Goal: Find specific page/section: Find specific page/section

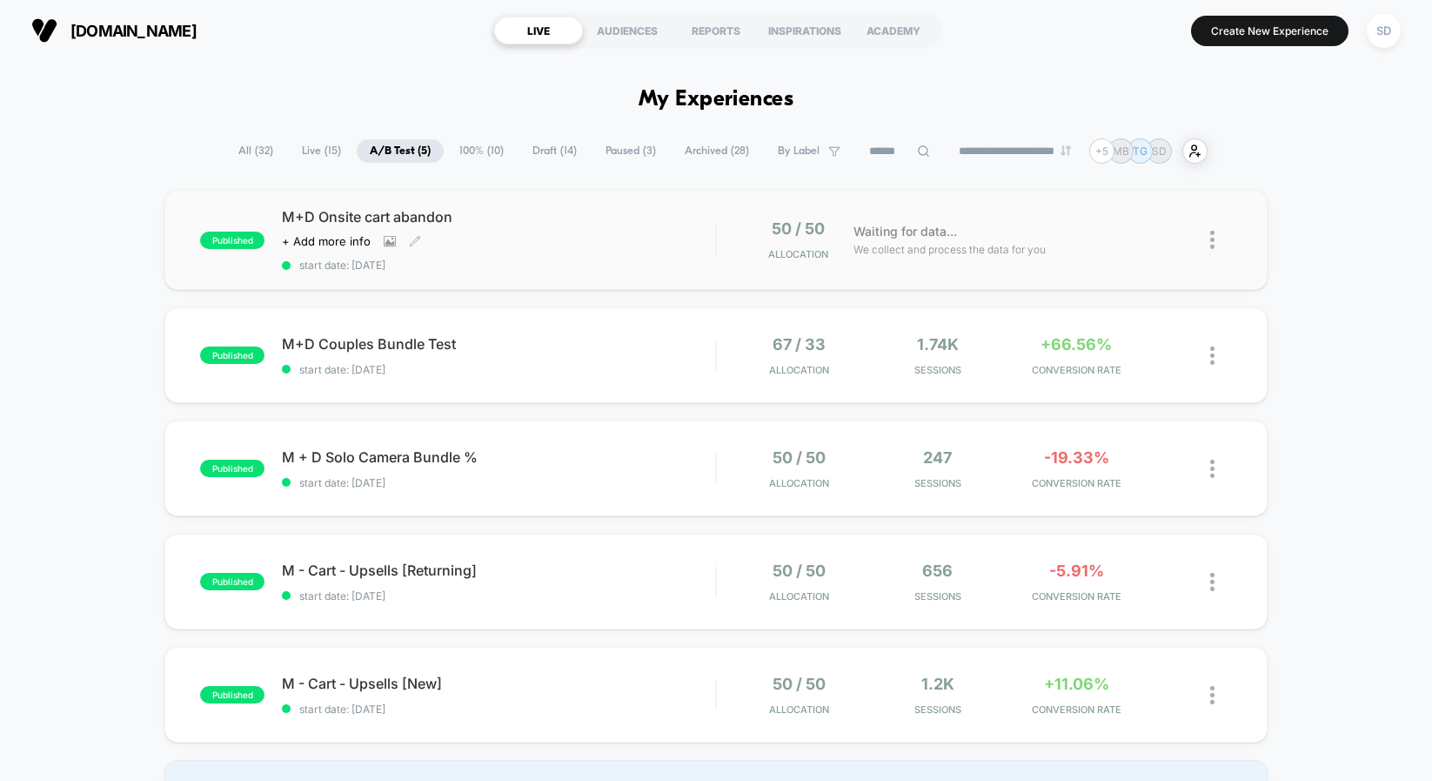
click at [379, 213] on span "M+D Onsite cart abandon" at bounding box center [498, 216] width 433 height 17
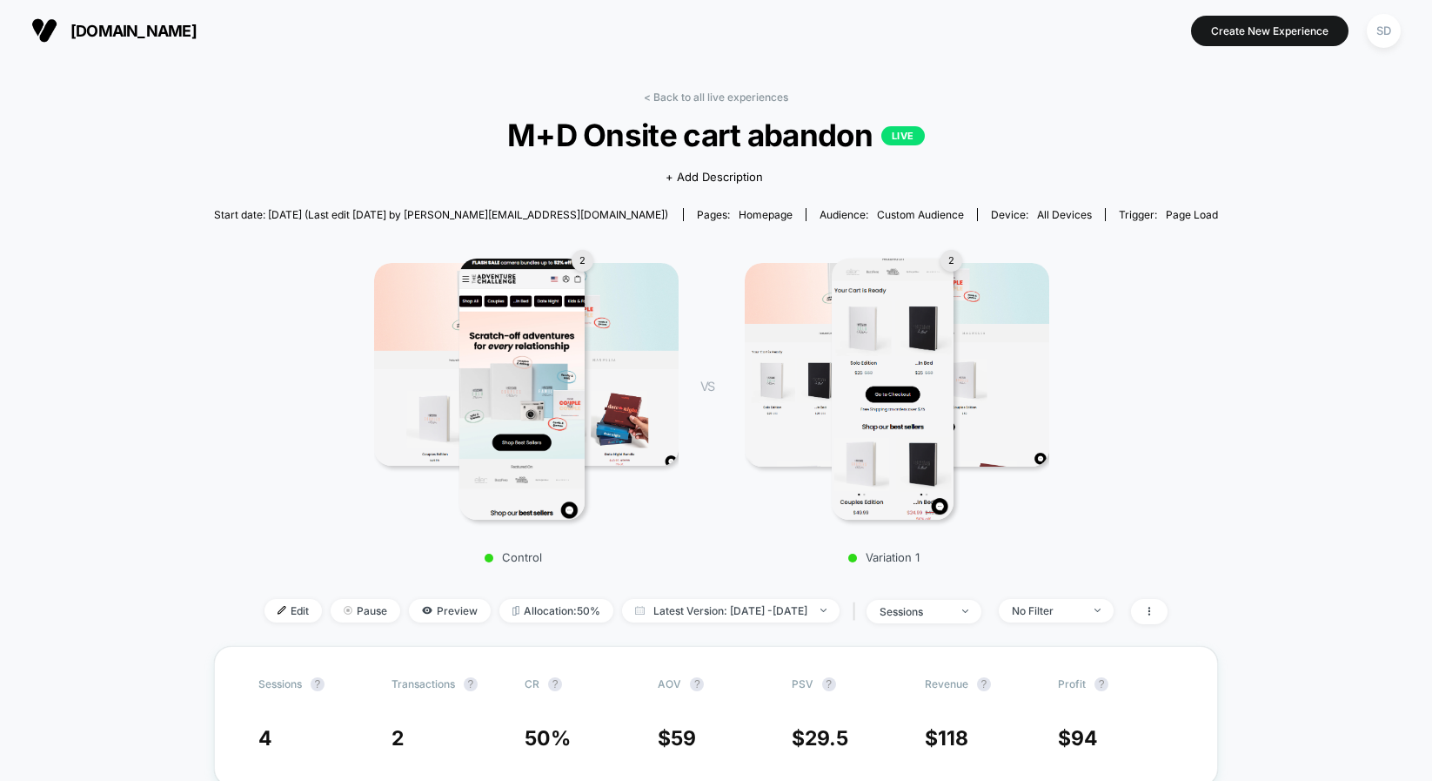
click at [48, 29] on img at bounding box center [44, 30] width 26 height 26
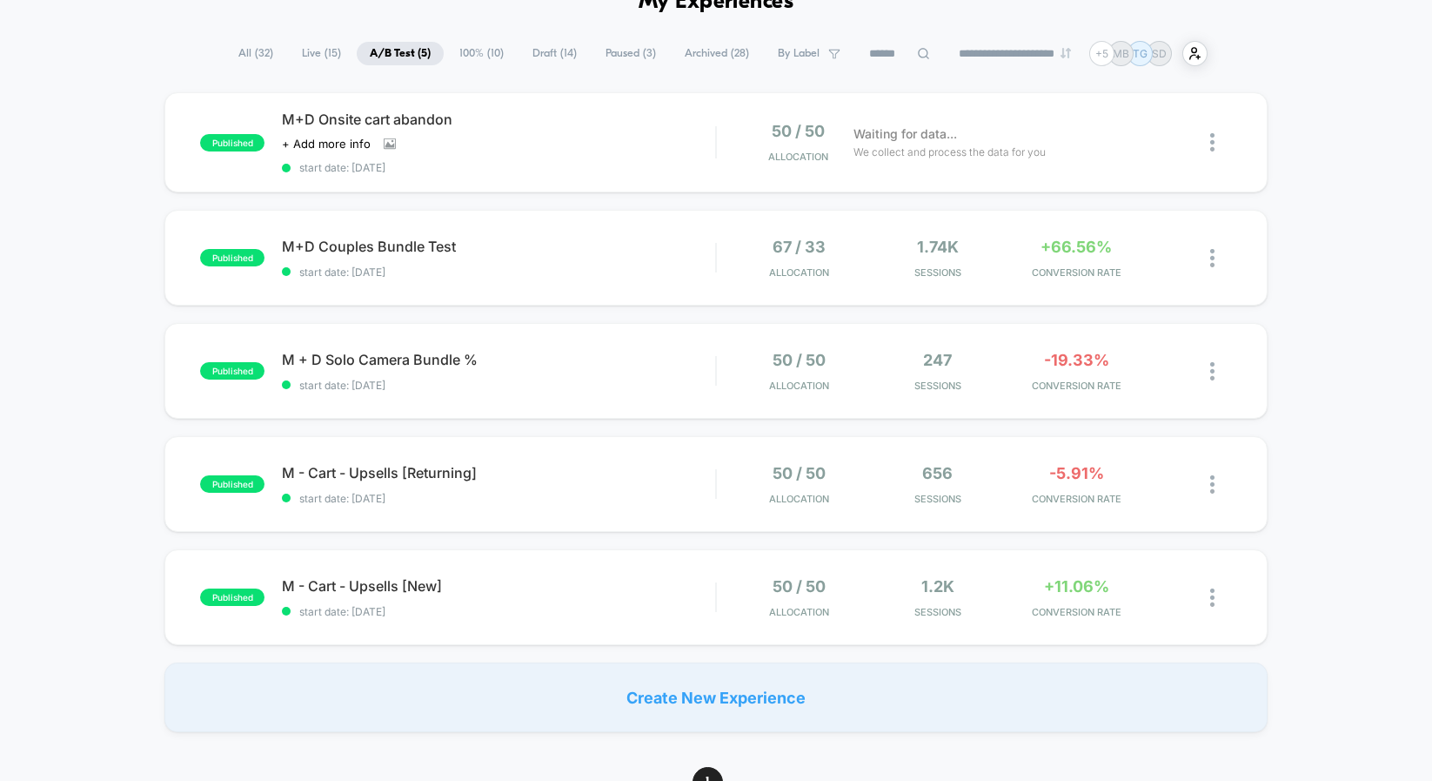
scroll to position [102, 0]
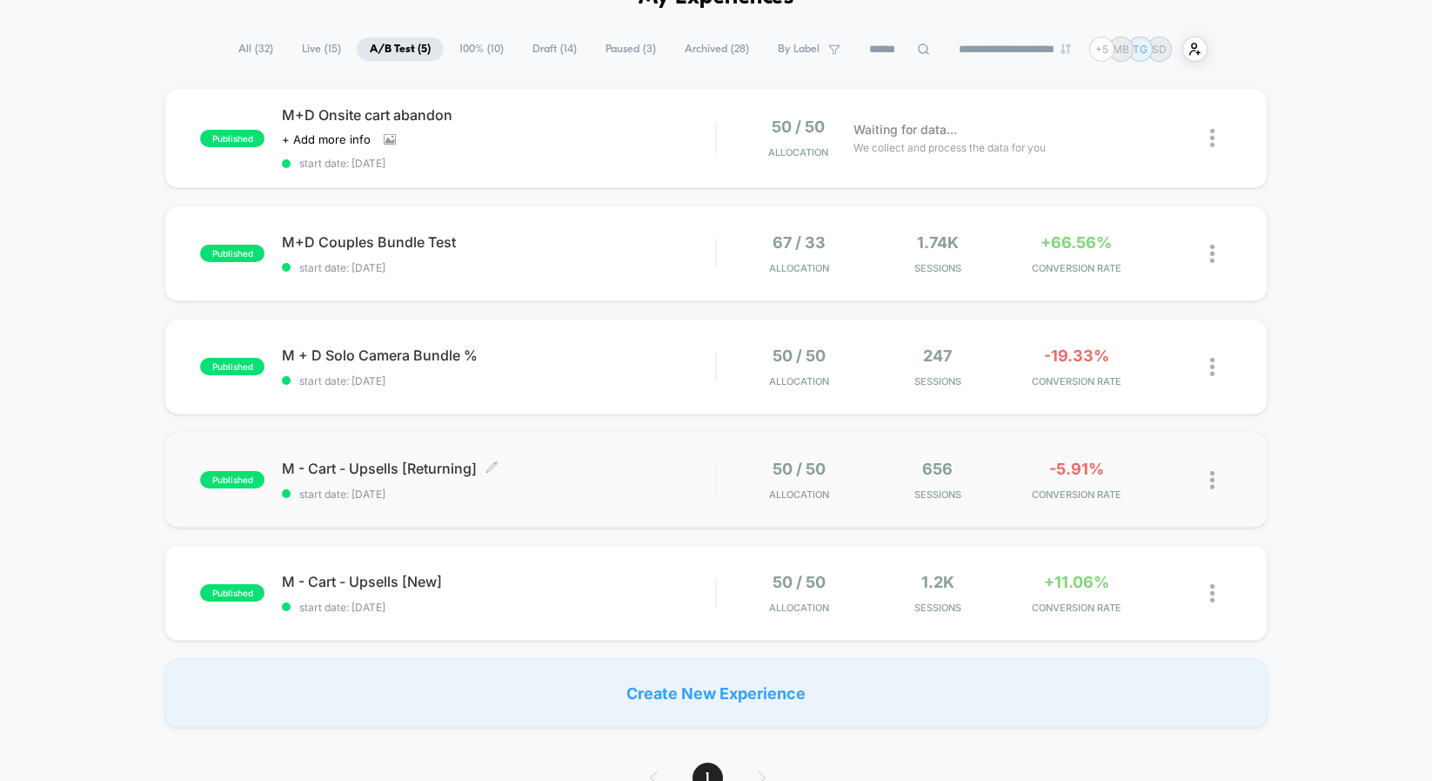
click at [392, 470] on span "M - Cart - Upsells [Returning] Click to edit experience details" at bounding box center [498, 467] width 433 height 17
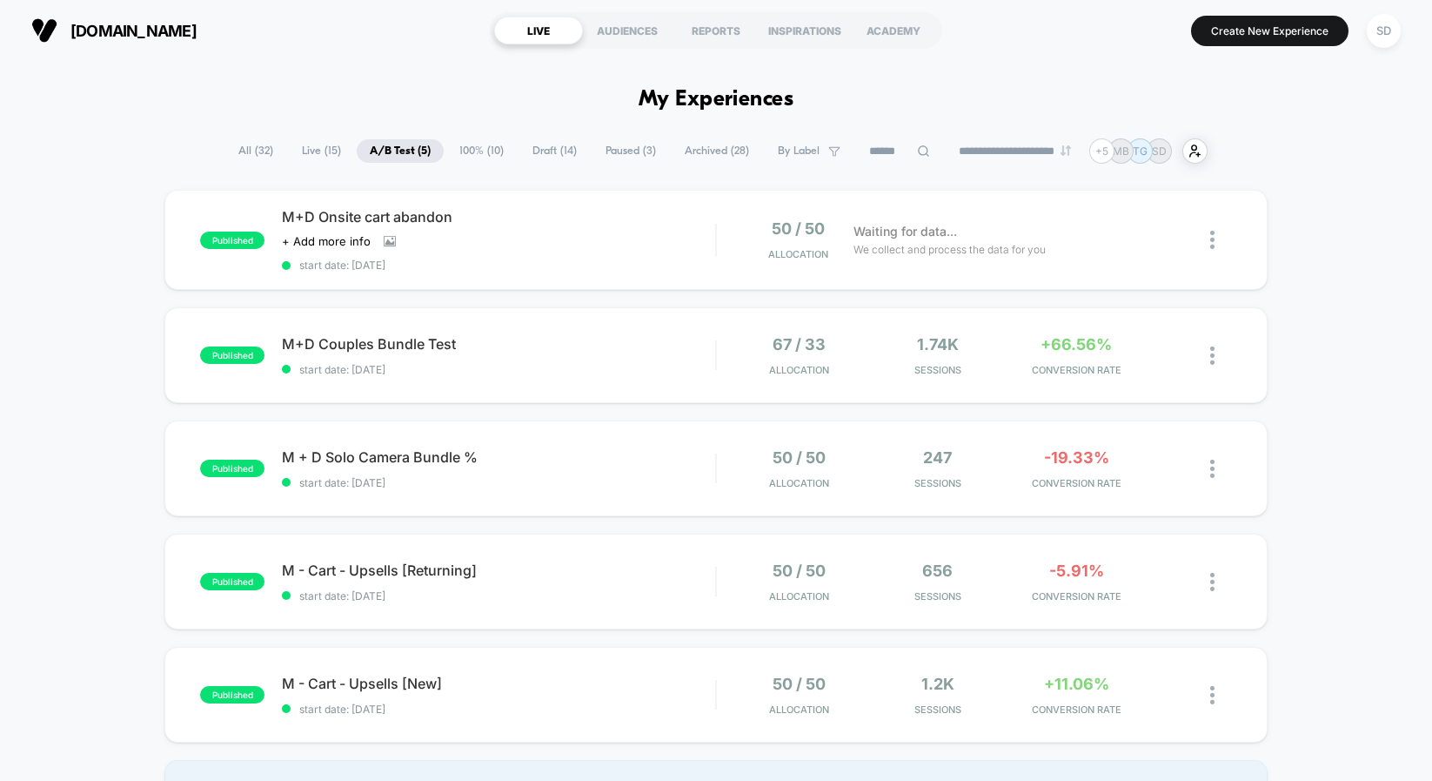
click at [620, 145] on span "Paused ( 3 )" at bounding box center [631, 150] width 77 height 23
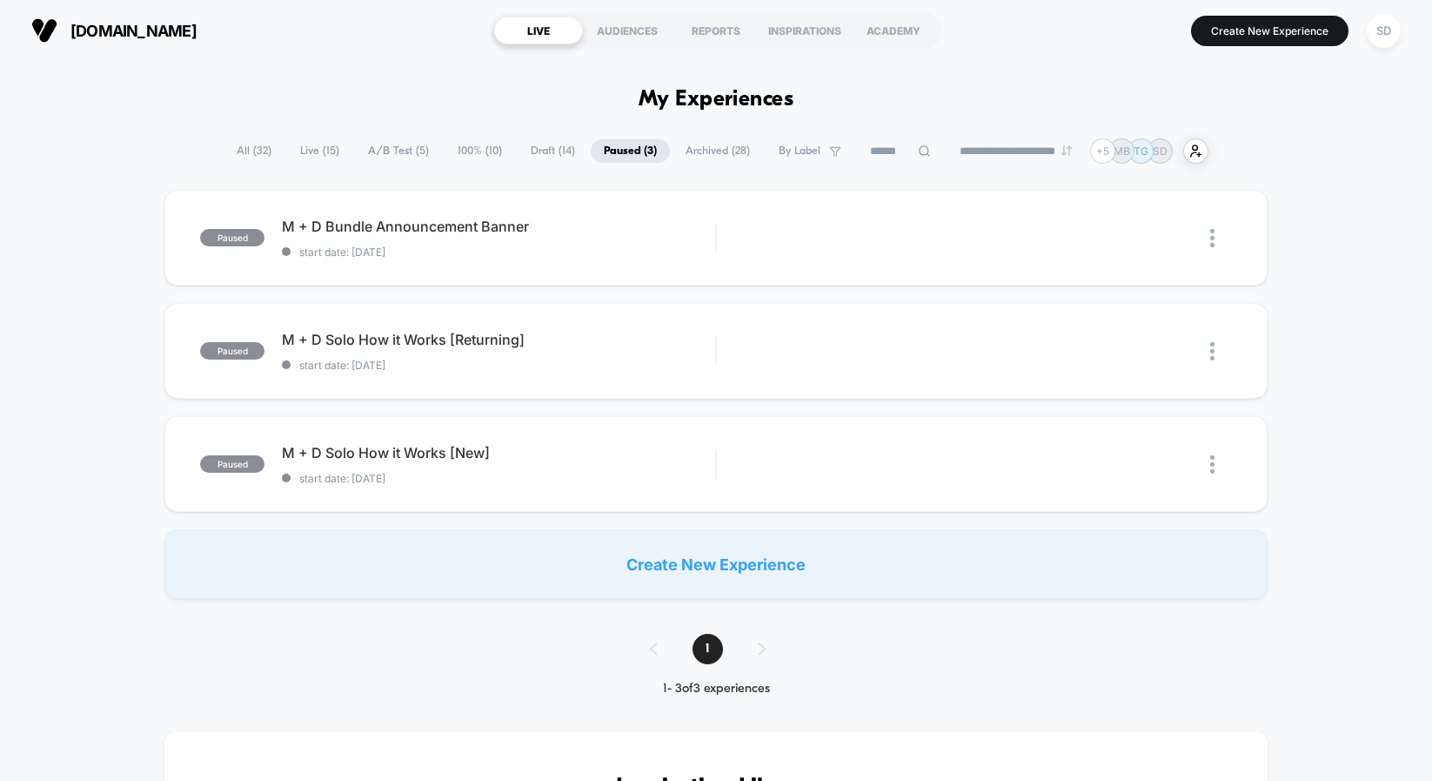
click at [474, 150] on span "100% ( 10 )" at bounding box center [480, 150] width 70 height 23
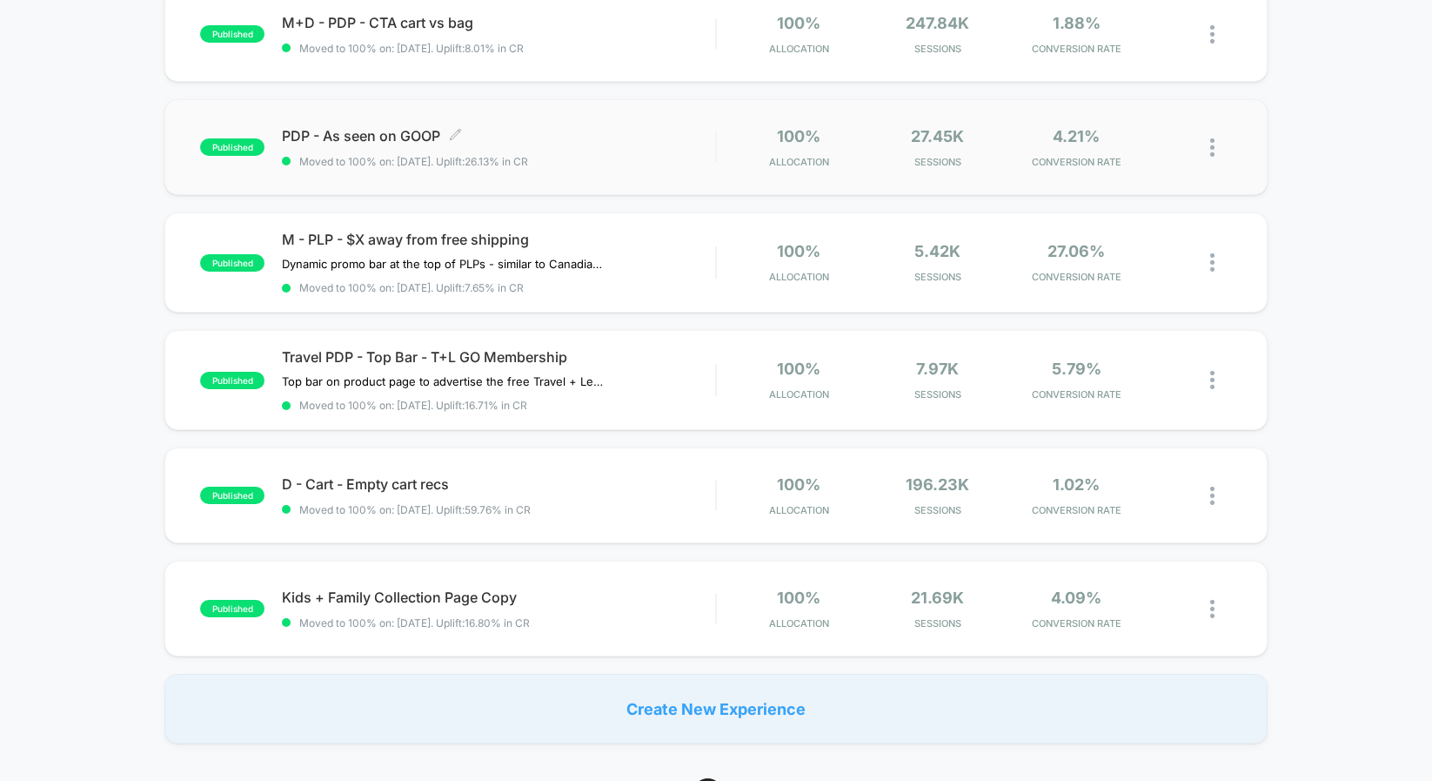
scroll to position [693, 0]
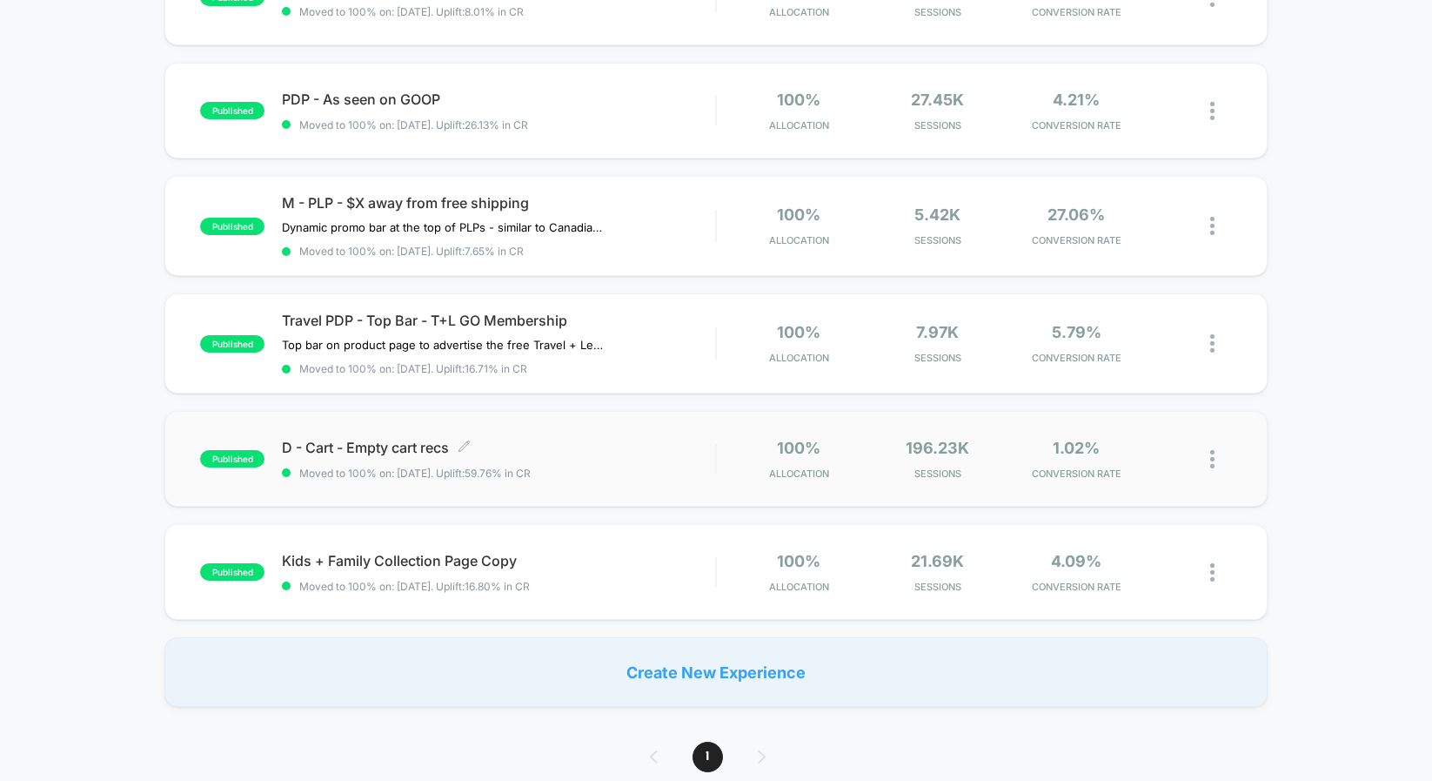
click at [401, 452] on span "D - Cart - Empty cart recs Click to edit experience details" at bounding box center [498, 447] width 433 height 17
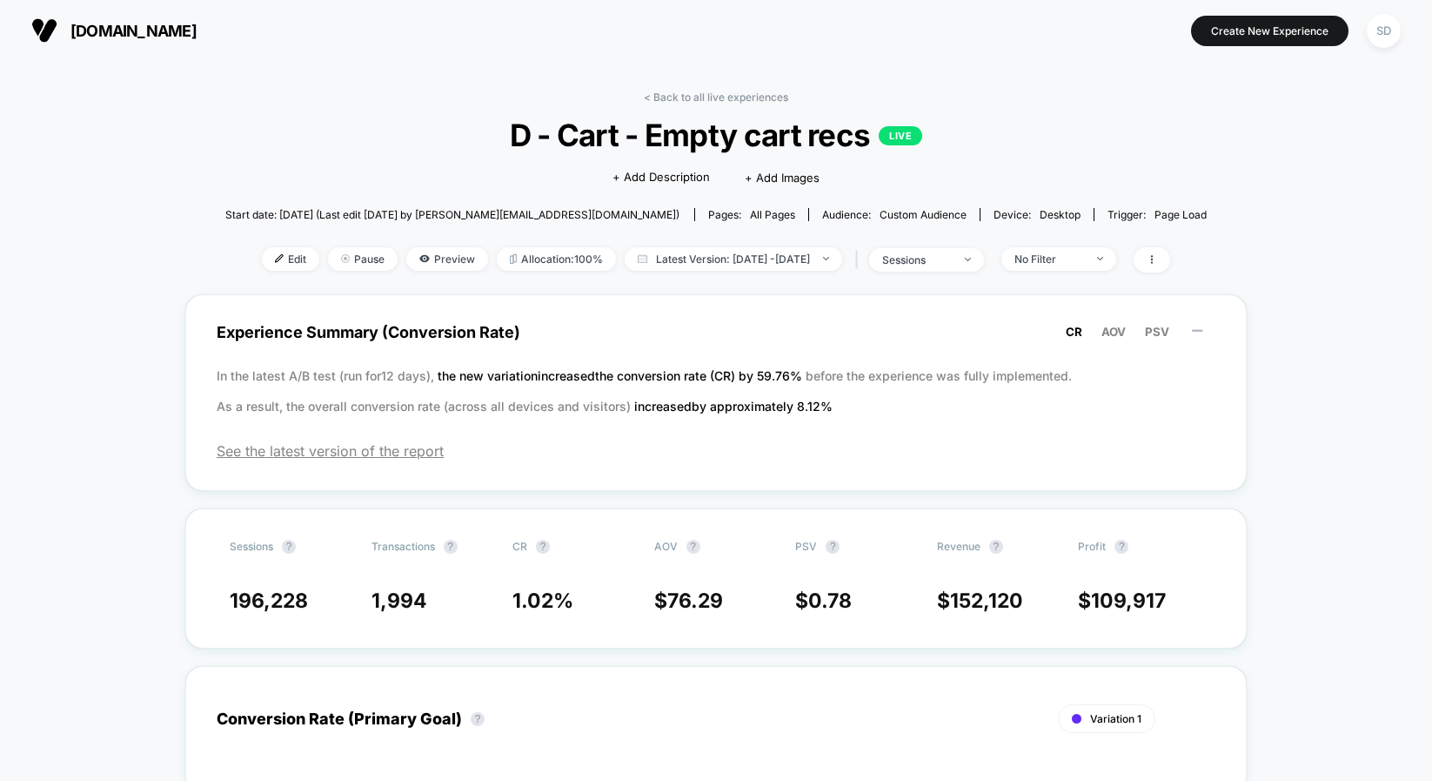
scroll to position [-1, 0]
click at [157, 27] on span "[DOMAIN_NAME]" at bounding box center [133, 31] width 126 height 18
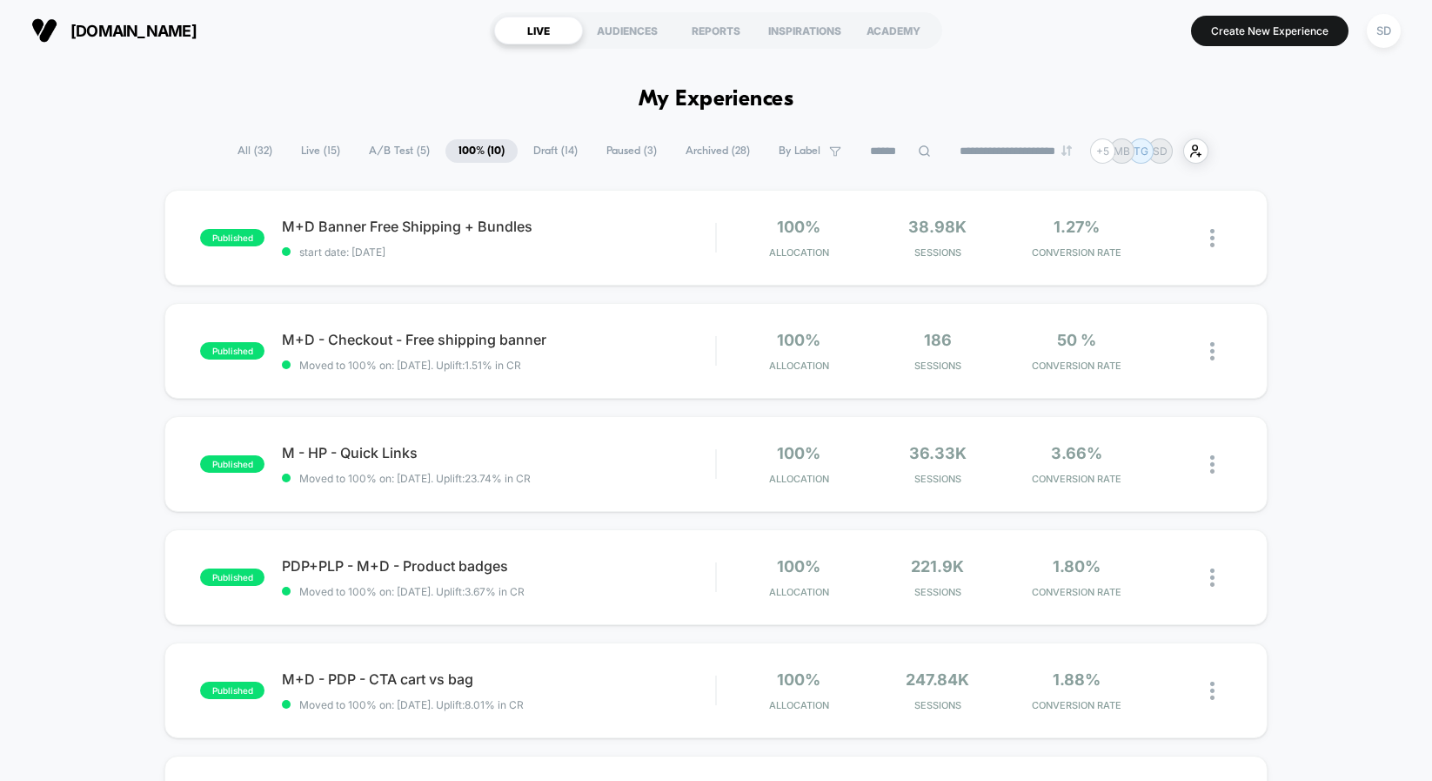
click at [397, 151] on span "A/B Test ( 5 )" at bounding box center [399, 150] width 87 height 23
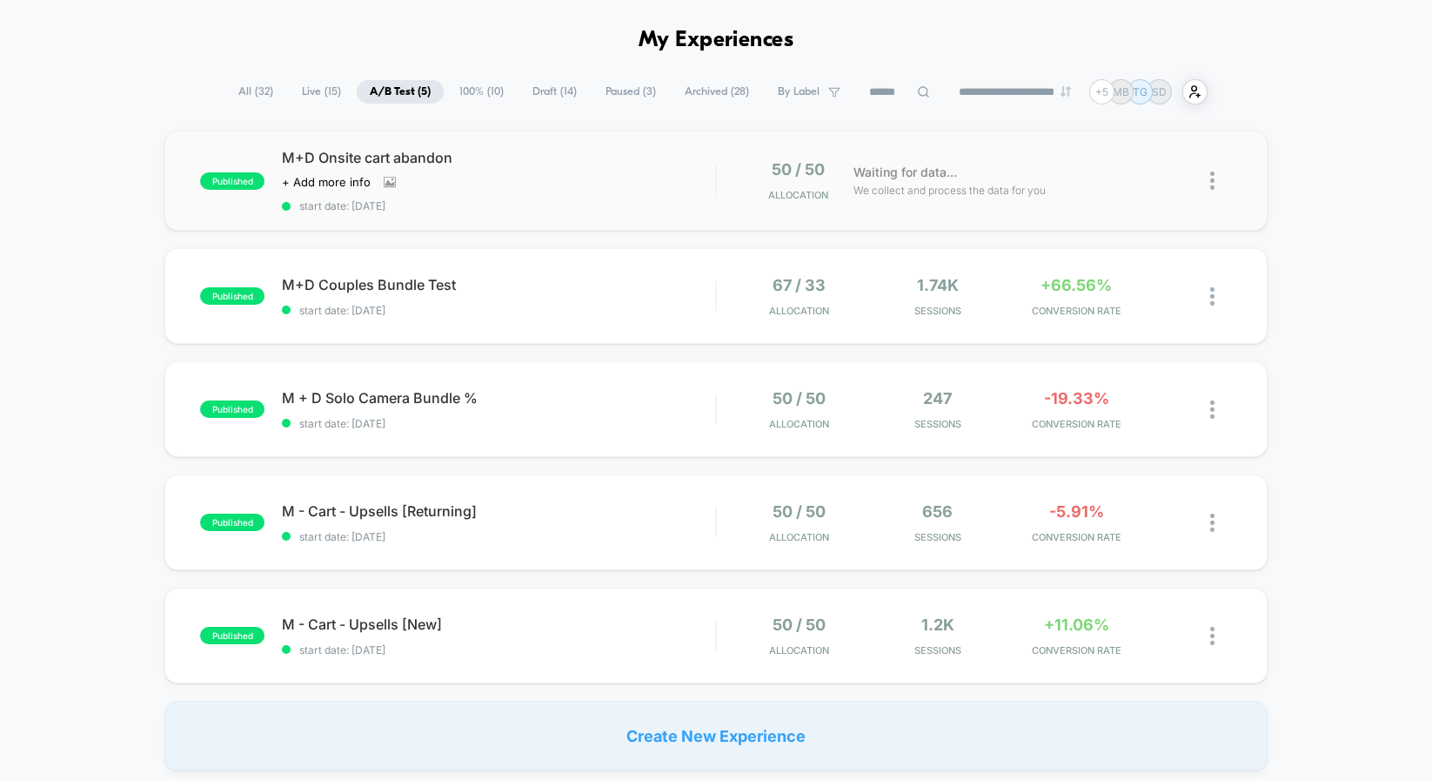
scroll to position [63, 0]
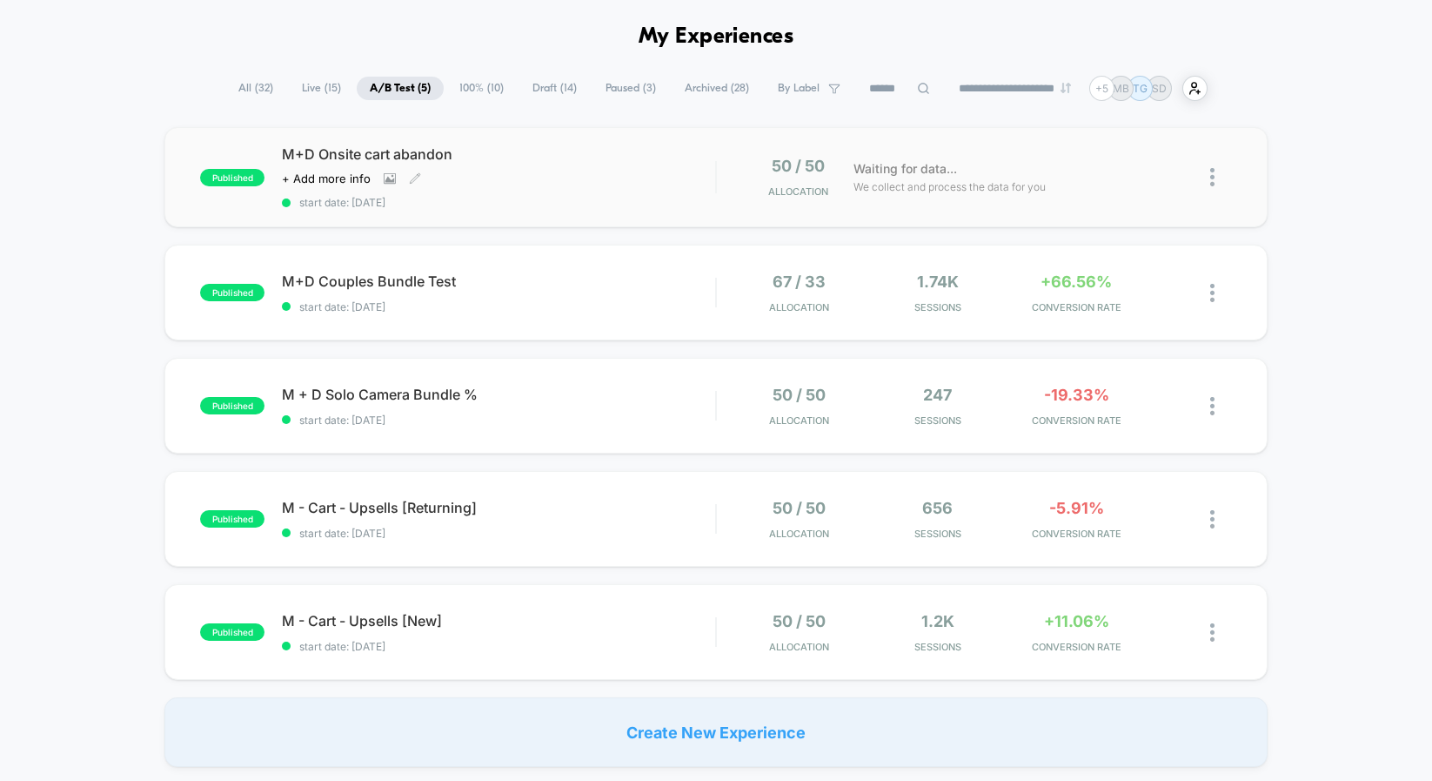
click at [416, 152] on span "M+D Onsite cart abandon" at bounding box center [498, 153] width 433 height 17
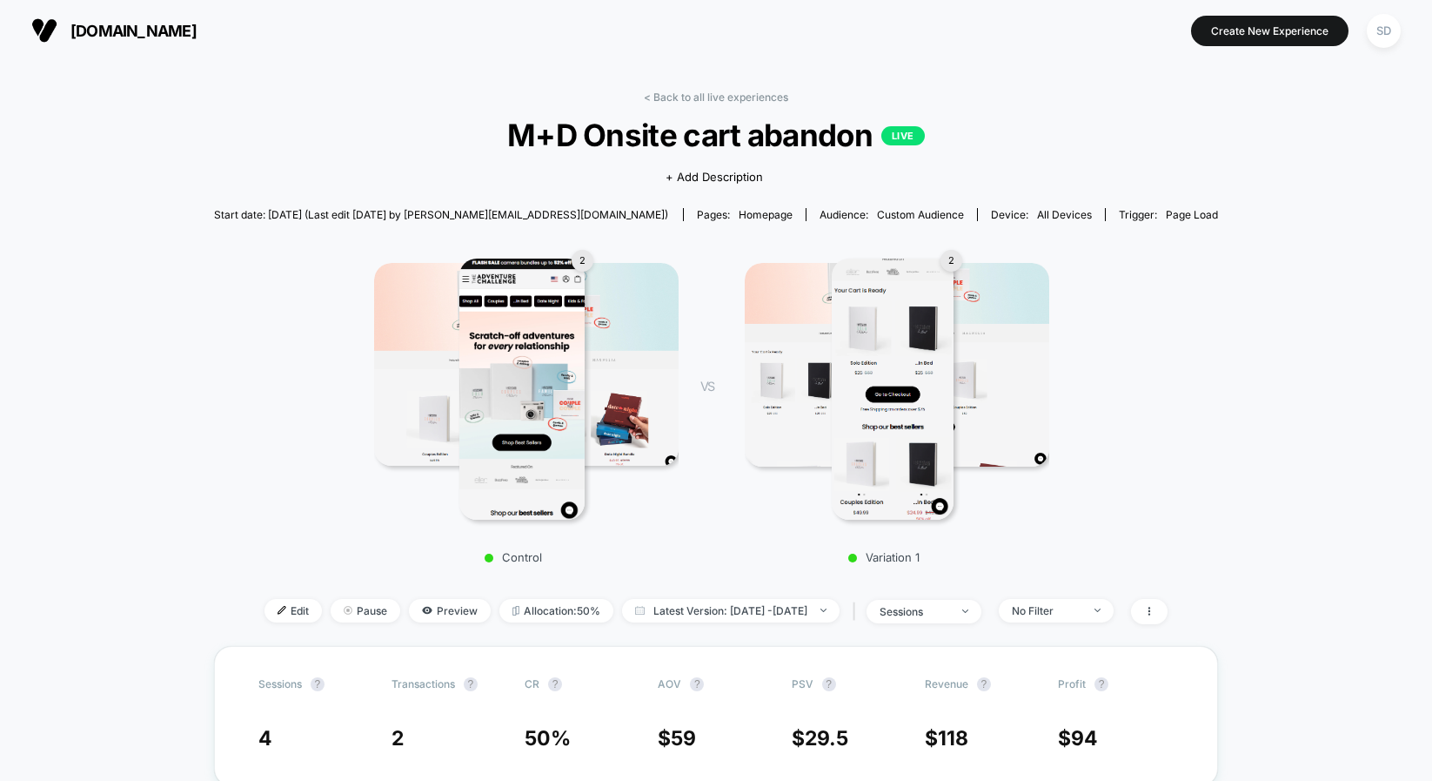
click at [43, 39] on img at bounding box center [44, 30] width 26 height 26
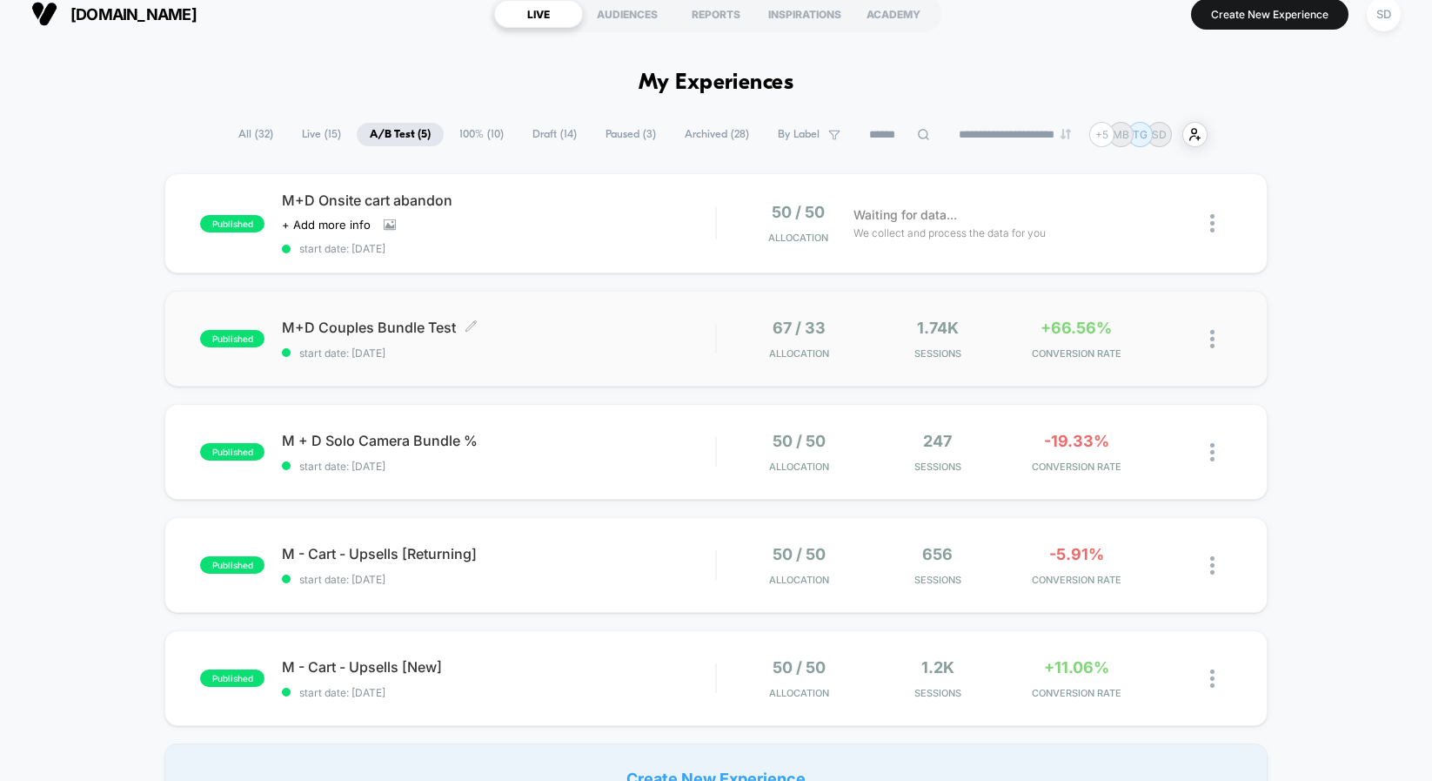
scroll to position [21, 0]
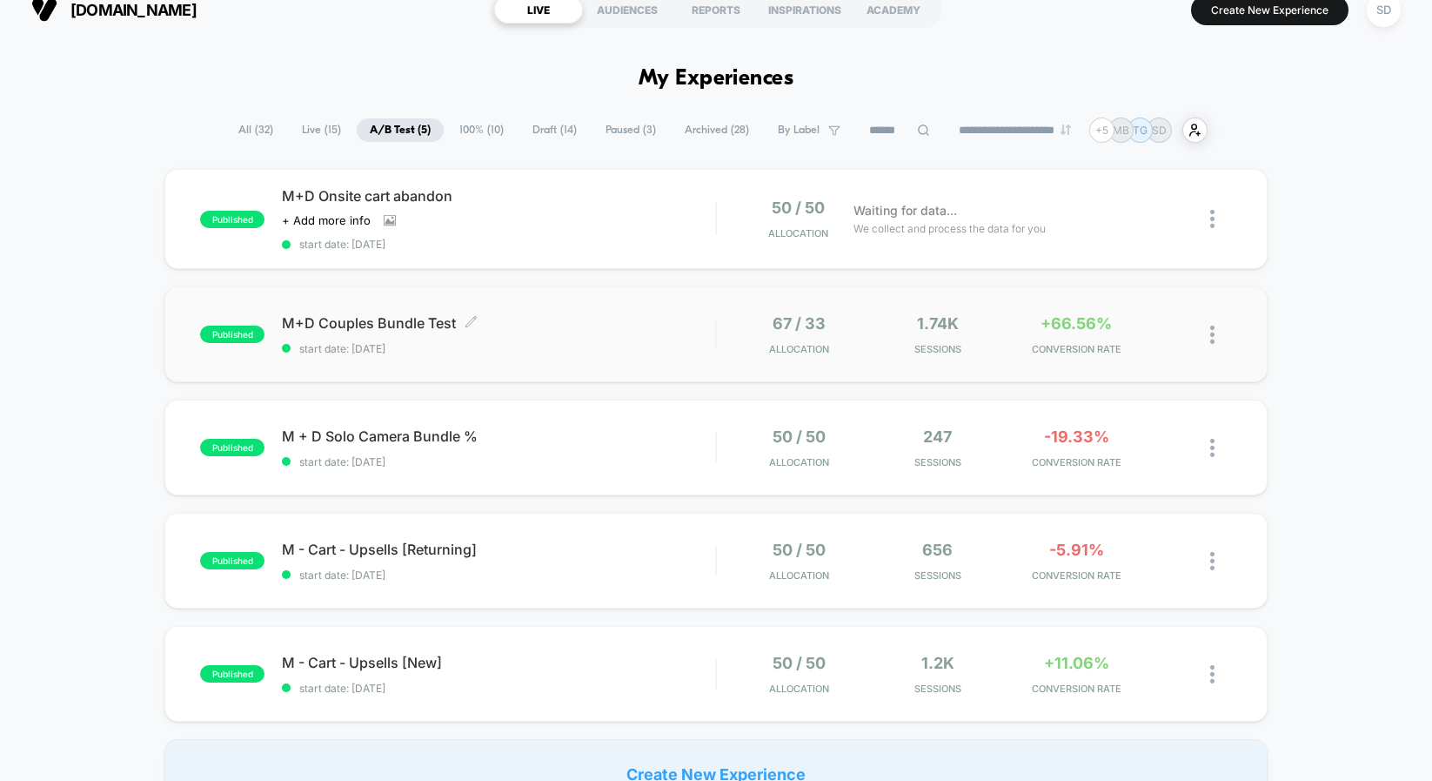
click at [322, 318] on span "M+D Couples Bundle Test Click to edit experience details" at bounding box center [498, 322] width 433 height 17
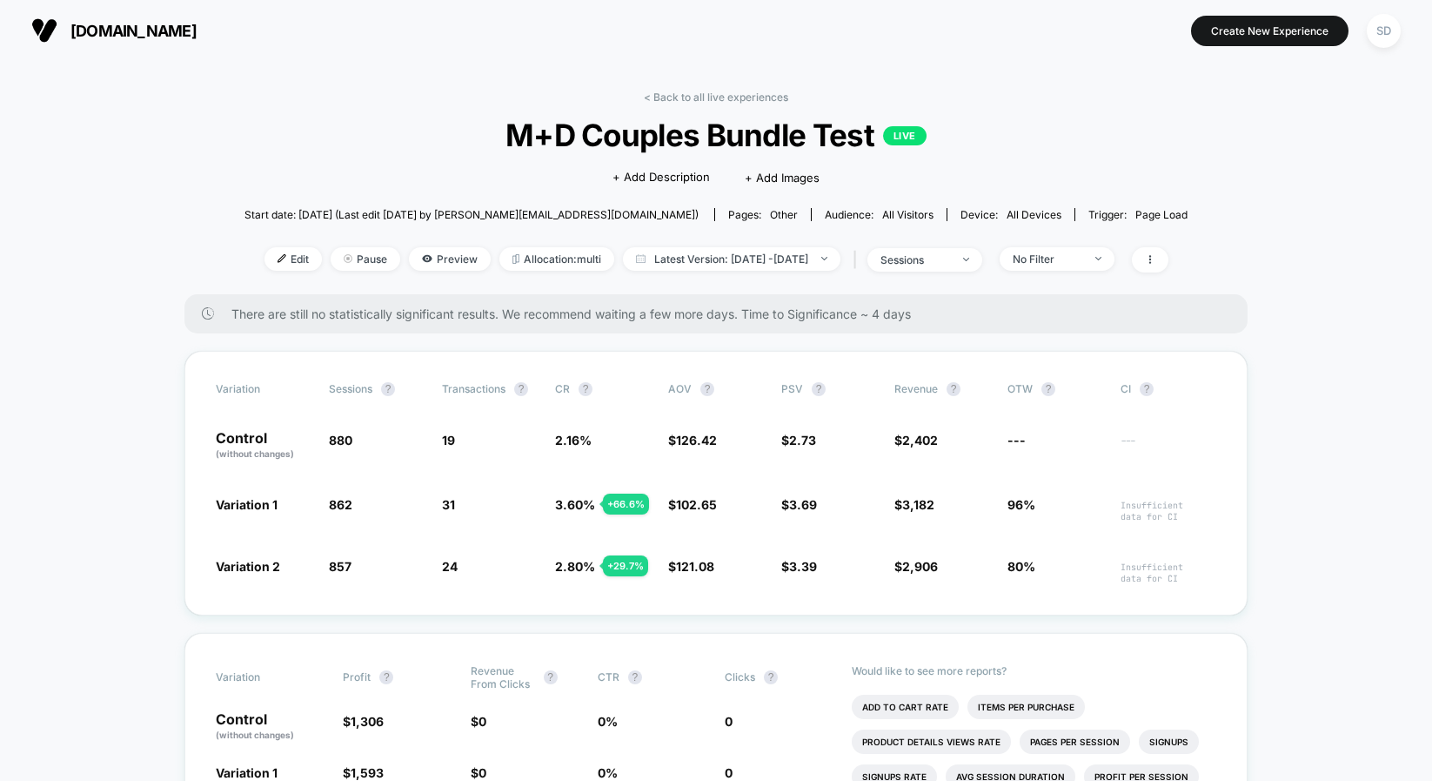
scroll to position [102, 0]
